Goal: Check status: Check status

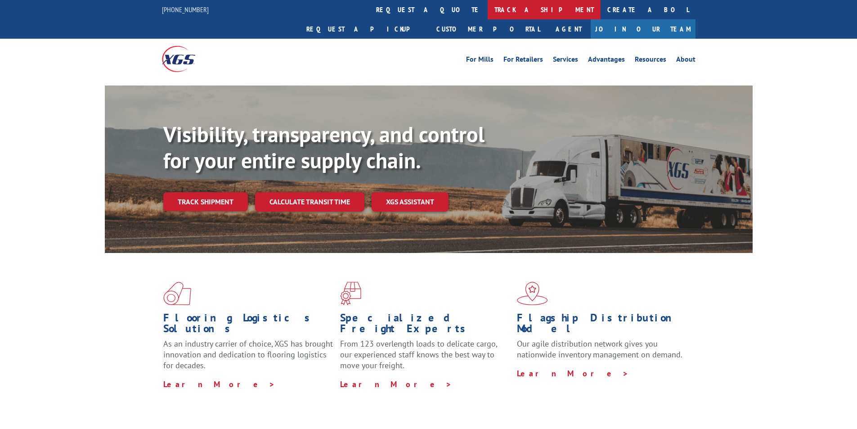
click at [488, 15] on link "track a shipment" at bounding box center [544, 9] width 113 height 19
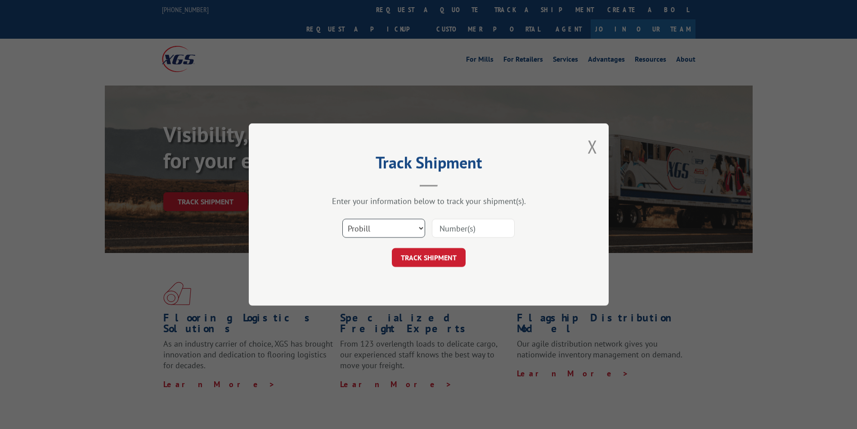
click at [368, 227] on select "Select category... Probill BOL PO" at bounding box center [383, 228] width 83 height 19
select select "bol"
click at [342, 219] on select "Select category... Probill BOL PO" at bounding box center [383, 228] width 83 height 19
click at [436, 233] on input at bounding box center [473, 228] width 83 height 19
type input "644945"
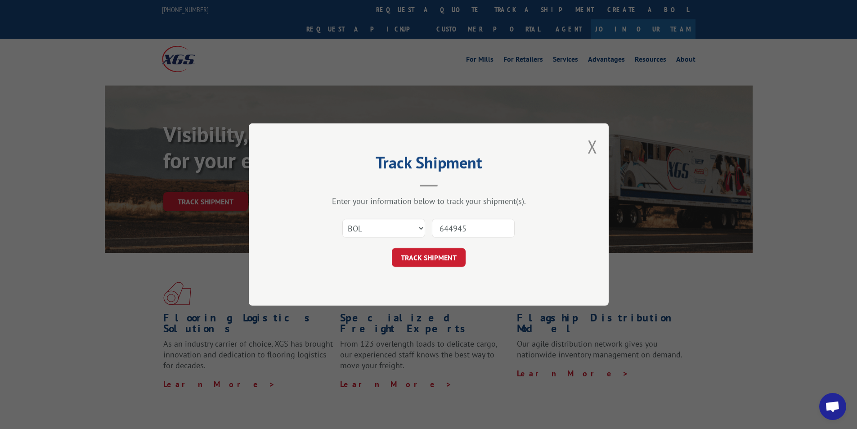
click button "TRACK SHIPMENT" at bounding box center [429, 257] width 74 height 19
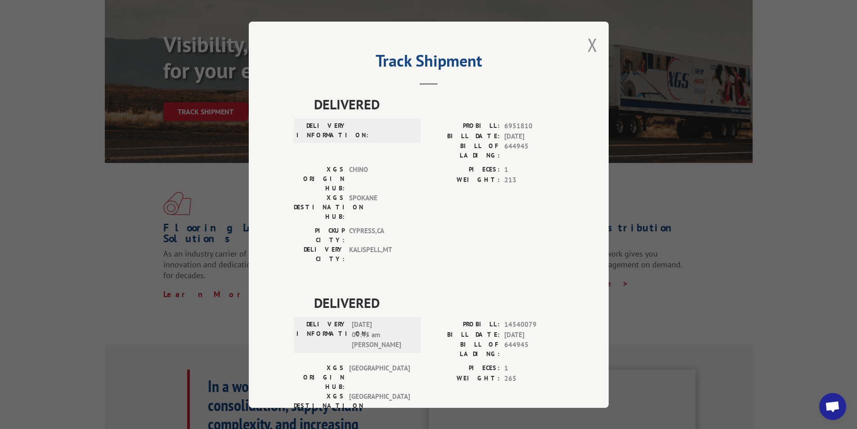
click at [594, 42] on div "Track Shipment DELIVERED DELIVERY INFORMATION: PROBILL: 6951810 BILL DATE: [DAT…" at bounding box center [429, 215] width 360 height 386
drag, startPoint x: 589, startPoint y: 49, endPoint x: 560, endPoint y: 37, distance: 31.3
click at [588, 49] on button "Close modal" at bounding box center [592, 45] width 10 height 24
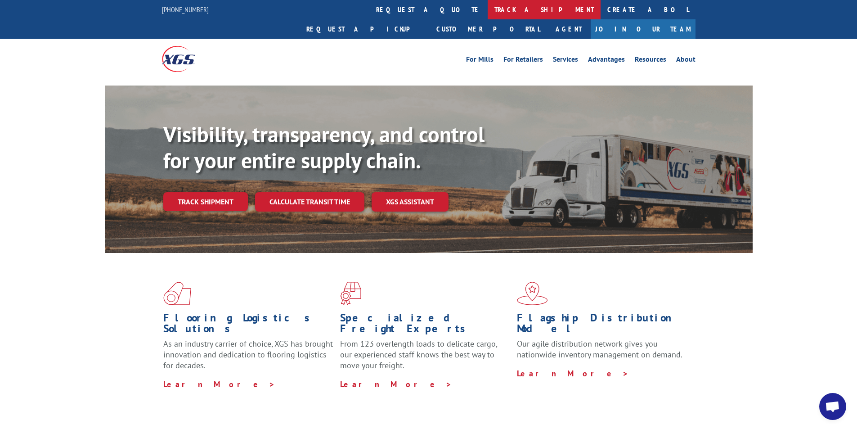
click at [488, 14] on link "track a shipment" at bounding box center [544, 9] width 113 height 19
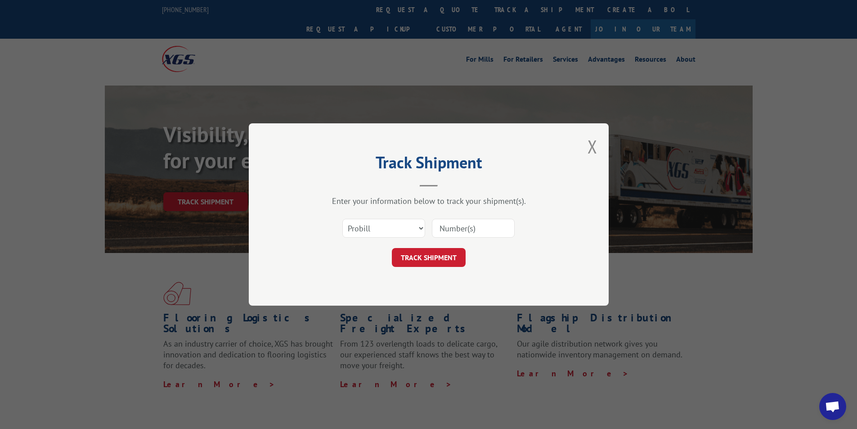
drag, startPoint x: 367, startPoint y: 241, endPoint x: 368, endPoint y: 233, distance: 7.8
click at [367, 240] on div "Select category... Probill BOL PO" at bounding box center [429, 228] width 270 height 30
click at [369, 231] on select "Select category... Probill BOL PO" at bounding box center [383, 228] width 83 height 19
select select "bol"
click at [342, 219] on select "Select category... Probill BOL PO" at bounding box center [383, 228] width 83 height 19
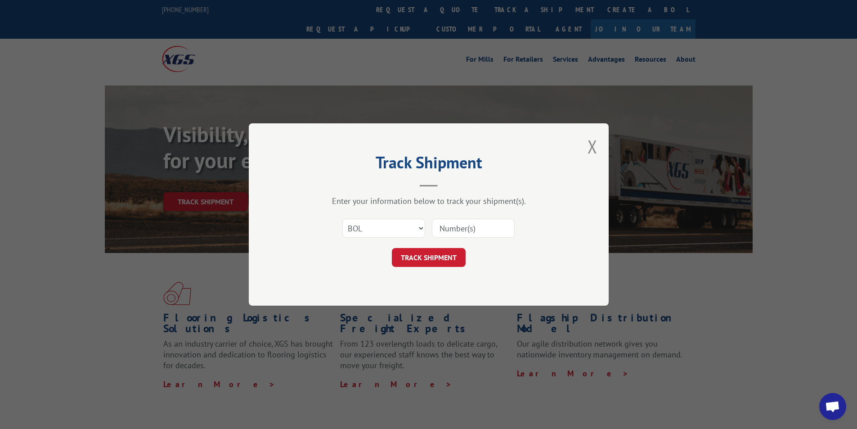
drag, startPoint x: 463, startPoint y: 222, endPoint x: 460, endPoint y: 227, distance: 5.8
click at [460, 227] on input at bounding box center [473, 228] width 83 height 19
type input "8"
type input "54393657"
click button "TRACK SHIPMENT" at bounding box center [429, 257] width 74 height 19
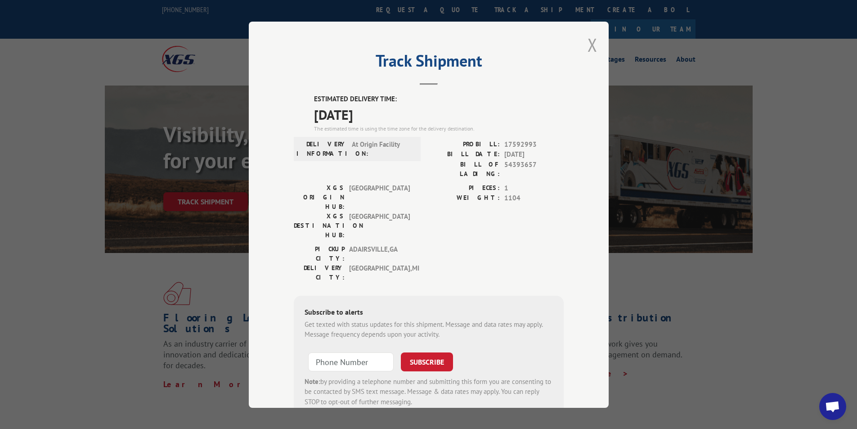
click at [584, 44] on div "Track Shipment ESTIMATED DELIVERY TIME: [DATE] The estimated time is using the …" at bounding box center [429, 215] width 360 height 386
click at [587, 43] on button "Close modal" at bounding box center [592, 45] width 10 height 24
